Goal: Information Seeking & Learning: Compare options

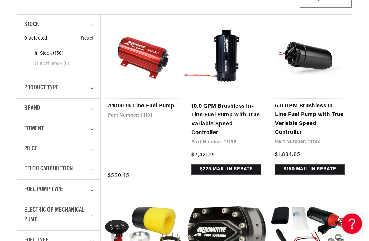
scroll to position [161, 0]
click at [170, 106] on link "A1000 In-Line Fuel Pump" at bounding box center [143, 106] width 70 height 9
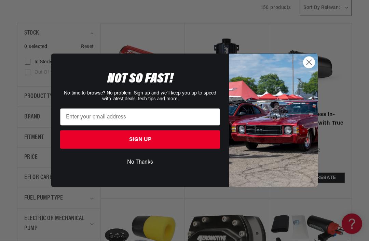
scroll to position [153, 0]
click at [315, 68] on circle "Close dialog" at bounding box center [309, 62] width 11 height 11
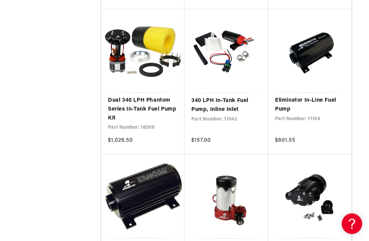
scroll to position [0, 0]
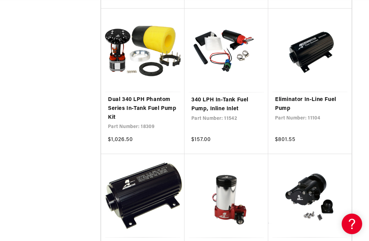
click at [322, 97] on link "Eliminator In-Line Fuel Pump" at bounding box center [310, 103] width 70 height 17
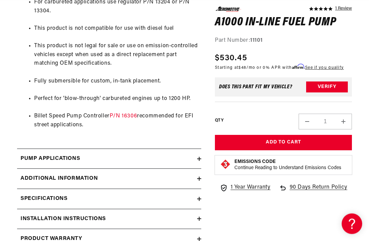
scroll to position [545, 0]
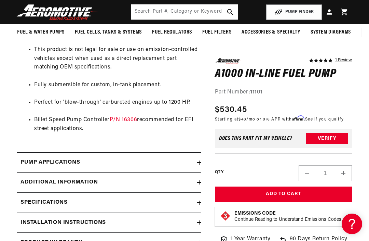
click at [21, 158] on h2 "Pump Applications" at bounding box center [51, 162] width 60 height 9
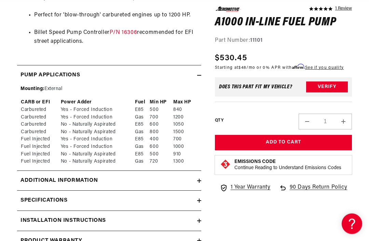
scroll to position [632, 0]
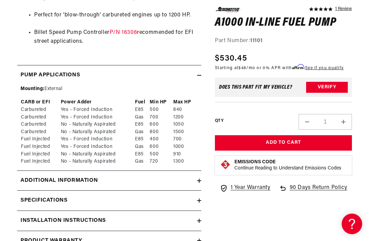
click at [33, 196] on h2 "Specifications" at bounding box center [44, 200] width 47 height 9
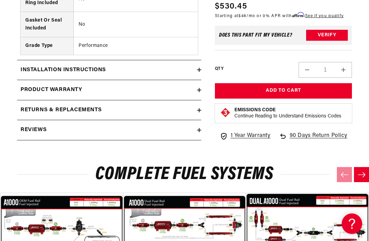
scroll to position [0, 0]
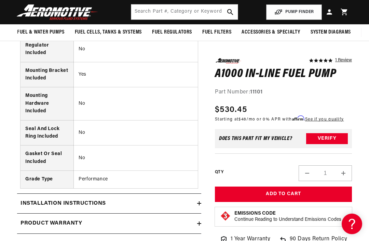
click at [42, 199] on h2 "Installation Instructions" at bounding box center [64, 203] width 86 height 9
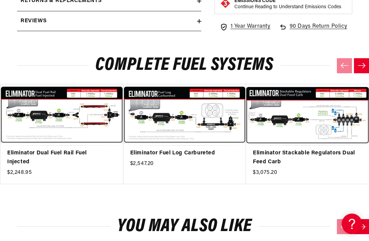
scroll to position [0, 616]
click at [203, 149] on link "Eliminator Fuel Log Carbureted" at bounding box center [181, 153] width 103 height 9
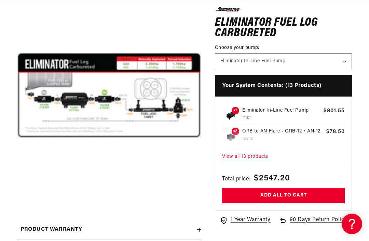
scroll to position [0, 308]
click at [17, 187] on button "Open media 1 in modal" at bounding box center [17, 187] width 0 height 0
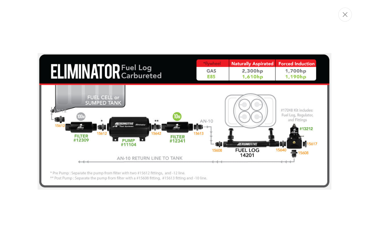
scroll to position [0, 924]
click at [347, 13] on icon "Close" at bounding box center [345, 14] width 5 height 5
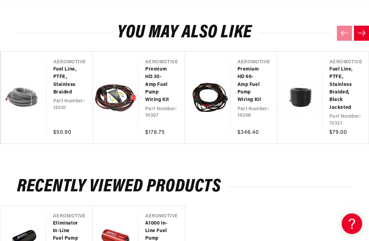
scroll to position [353, 0]
click at [248, 93] on link "Premium HD 60-Amp Fuel Pump Wiring Kit" at bounding box center [251, 85] width 26 height 38
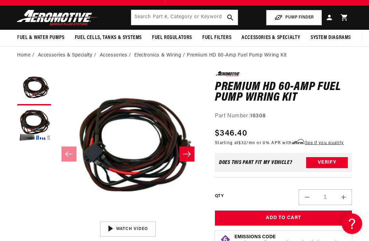
scroll to position [24, 0]
click at [55, 218] on button "Open media 1 in modal" at bounding box center [55, 218] width 0 height 0
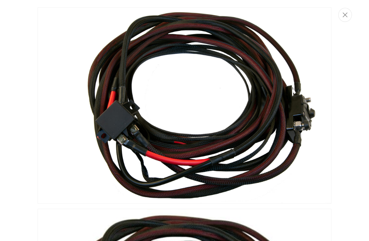
scroll to position [0, 616]
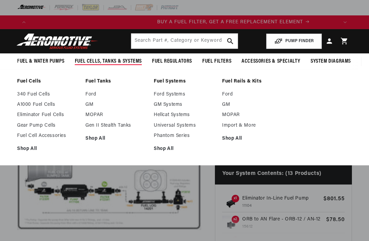
scroll to position [0, 308]
click at [175, 135] on link "Phantom Series" at bounding box center [185, 136] width 62 height 6
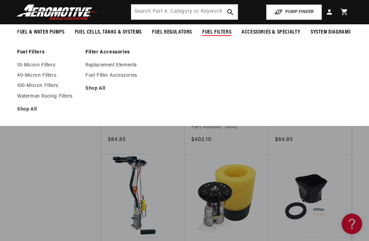
click at [34, 110] on link "Shop All" at bounding box center [48, 109] width 62 height 6
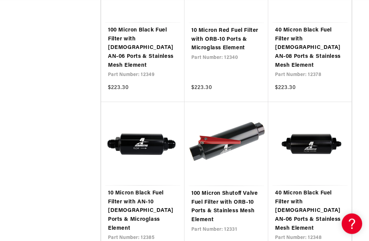
scroll to position [1035, 0]
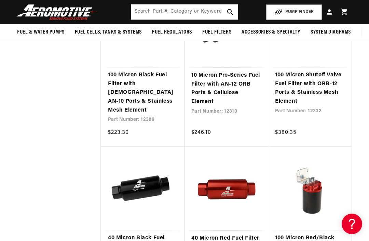
scroll to position [1313, 0]
